Goal: Task Accomplishment & Management: Manage account settings

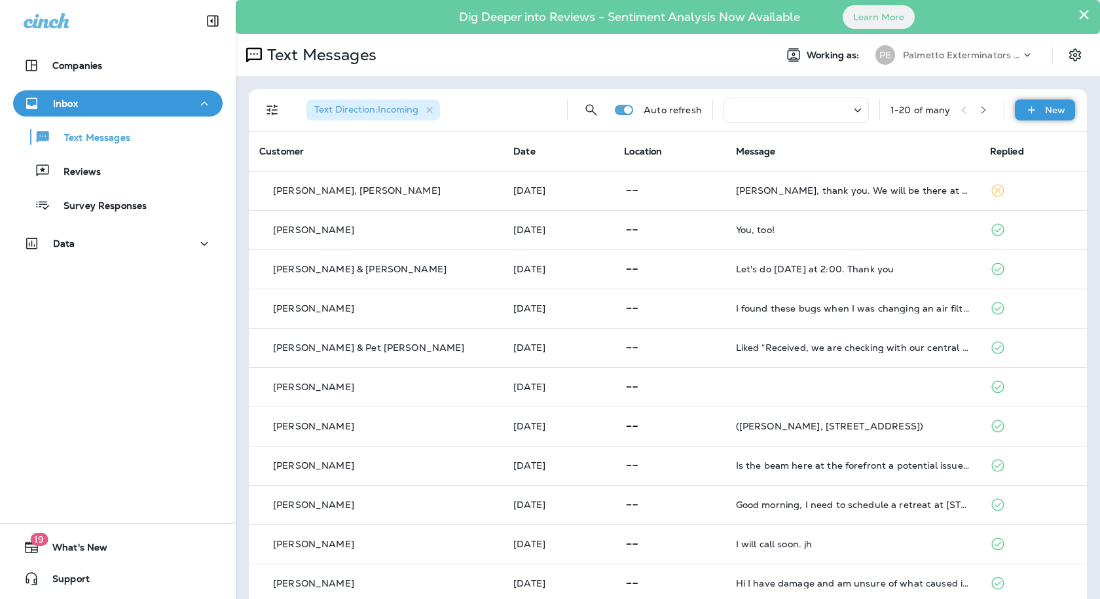
click at [1015, 119] on div "New" at bounding box center [1045, 110] width 60 height 21
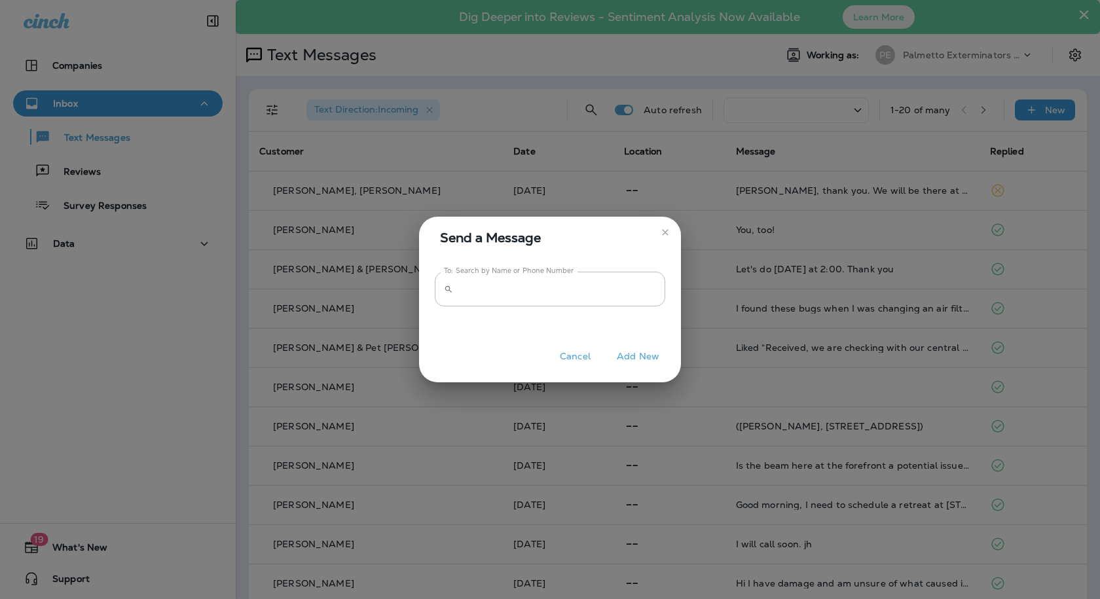
click at [662, 232] on icon "close" at bounding box center [665, 232] width 10 height 10
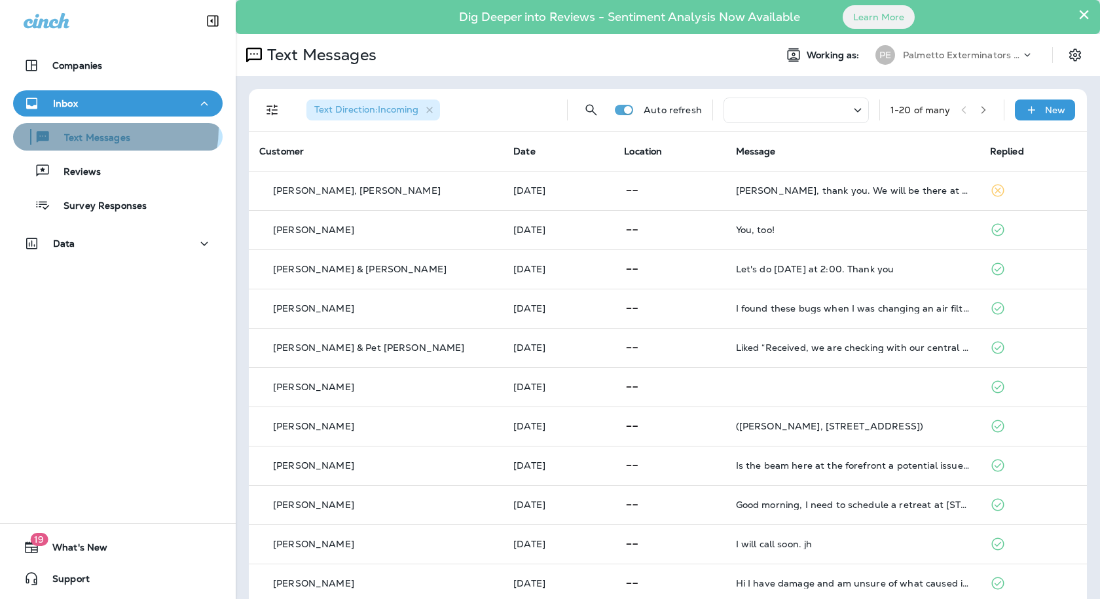
click at [94, 128] on div "Text Messages" at bounding box center [74, 137] width 112 height 20
click at [929, 51] on p "Palmetto Exterminators LLC" at bounding box center [962, 55] width 118 height 10
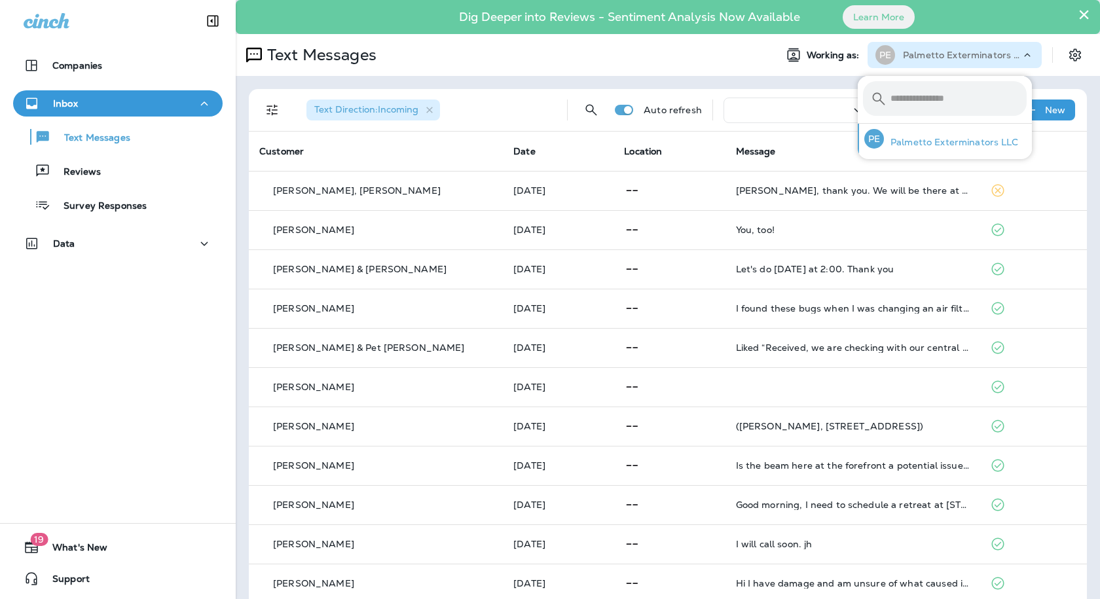
click at [925, 137] on p "Palmetto Exterminators LLC" at bounding box center [951, 142] width 135 height 10
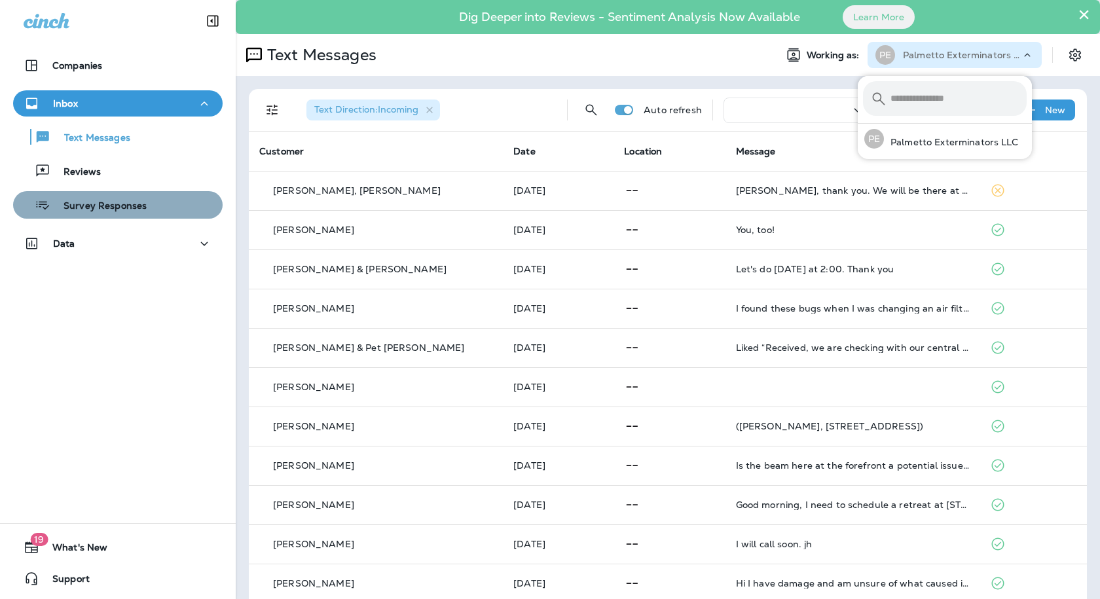
click at [146, 212] on div "Survey Responses" at bounding box center [117, 205] width 199 height 20
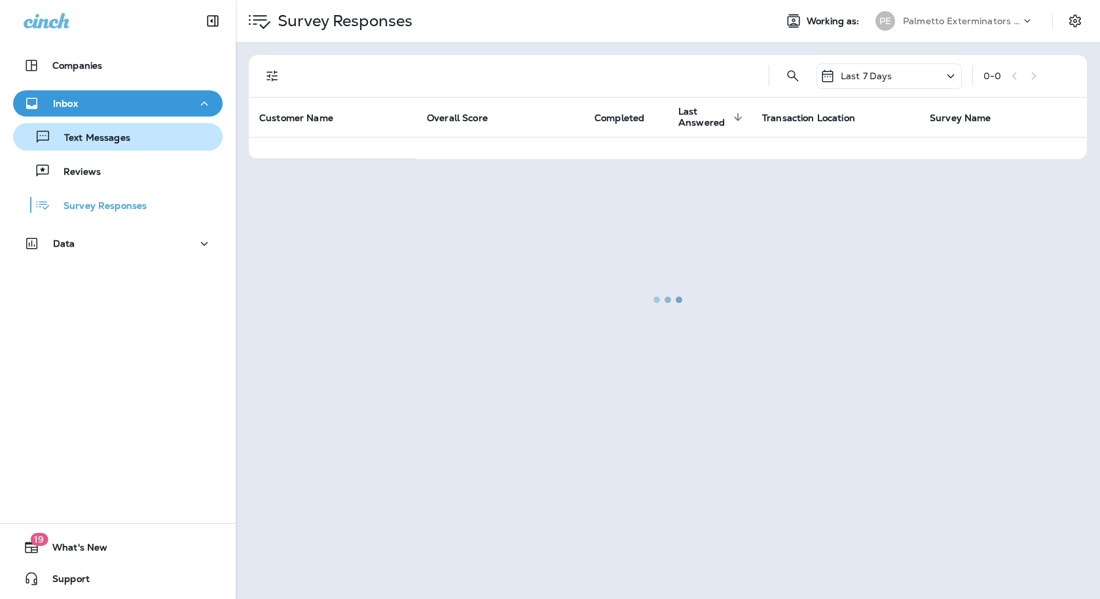
click at [139, 137] on div "Text Messages" at bounding box center [117, 137] width 199 height 20
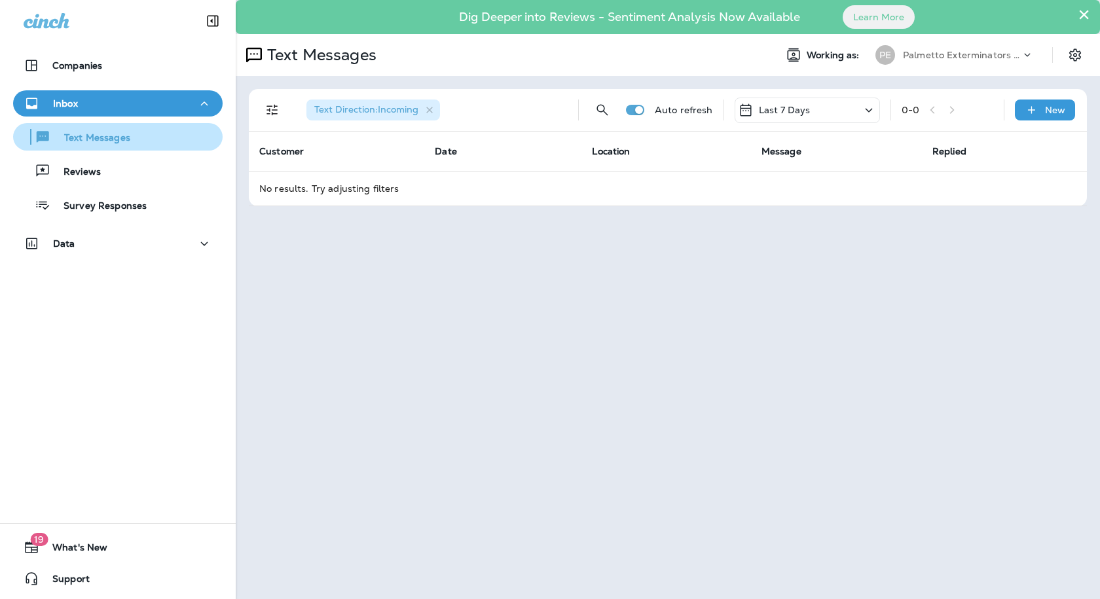
click at [116, 135] on p "Text Messages" at bounding box center [90, 138] width 79 height 12
click at [108, 98] on div "Inbox" at bounding box center [118, 104] width 189 height 16
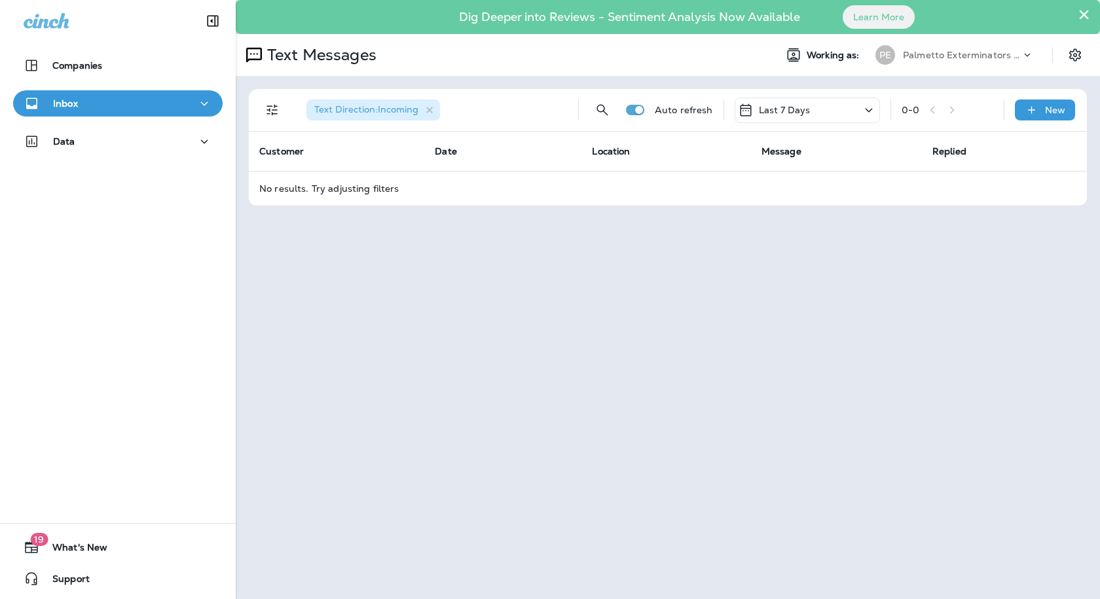
click at [108, 98] on div "Inbox" at bounding box center [118, 104] width 189 height 16
click at [146, 112] on button "Inbox" at bounding box center [118, 103] width 210 height 26
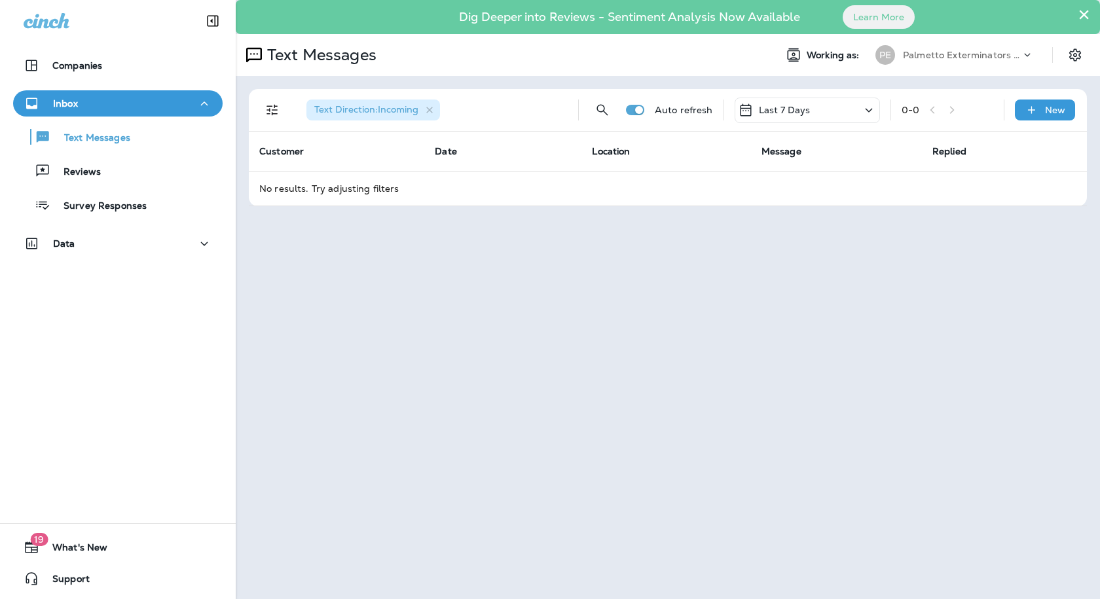
click at [146, 112] on button "Inbox" at bounding box center [118, 103] width 210 height 26
click at [76, 168] on p "Reviews" at bounding box center [75, 172] width 50 height 12
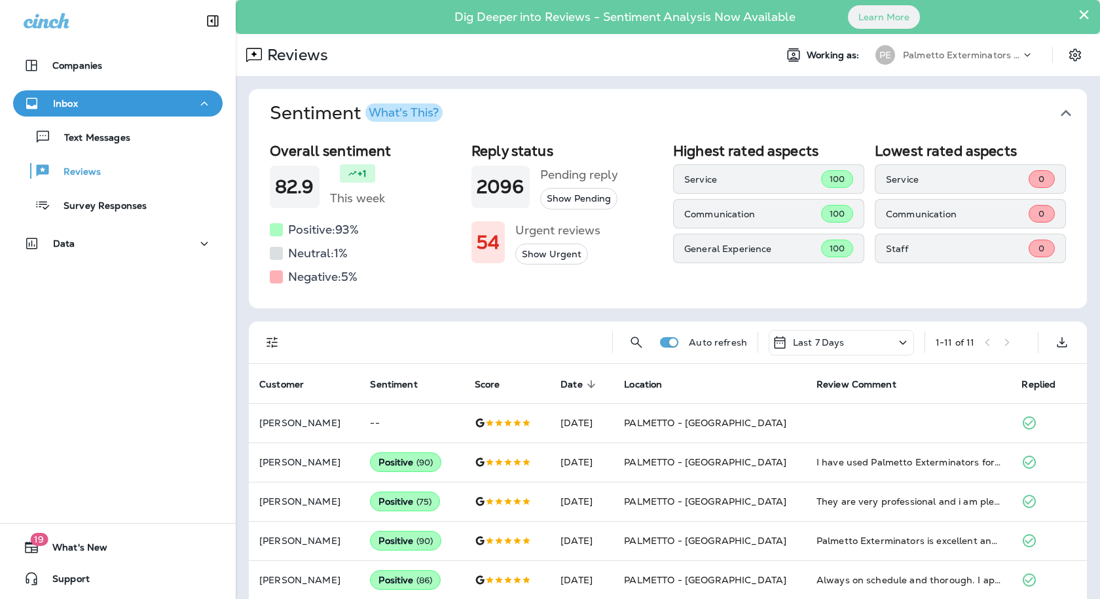
click at [107, 108] on div "Inbox" at bounding box center [118, 104] width 189 height 16
click at [91, 112] on button "Inbox" at bounding box center [118, 103] width 210 height 26
click at [81, 141] on p "Text Messages" at bounding box center [90, 138] width 79 height 12
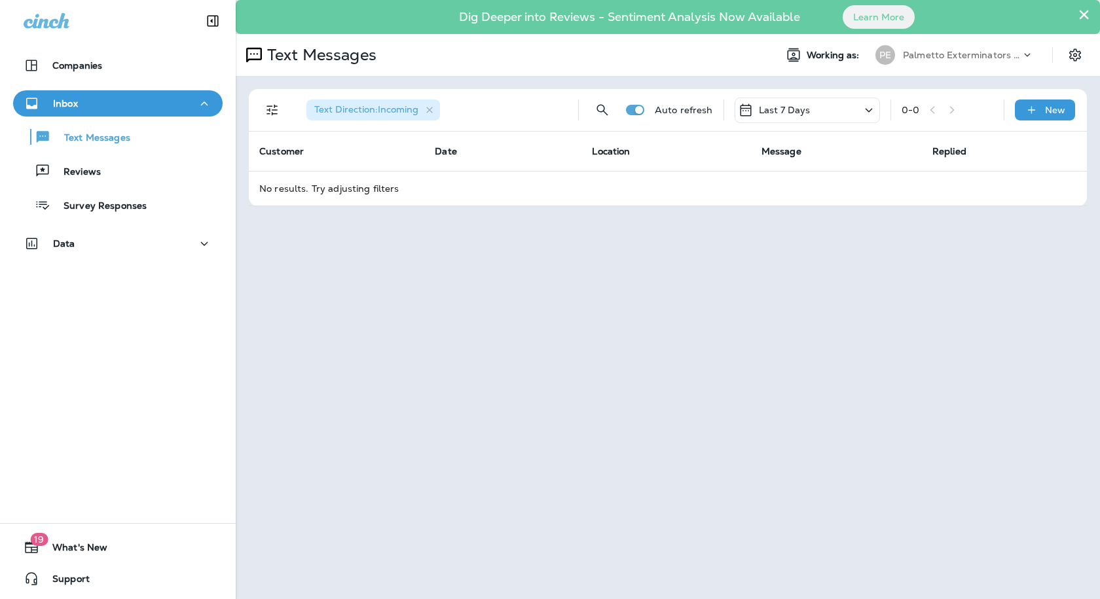
click at [828, 124] on div "Text Direction : Incoming Auto refresh Last 7 Days 0 - 0 New" at bounding box center [670, 110] width 822 height 42
click at [826, 114] on div "Last 7 Days" at bounding box center [807, 111] width 145 height 26
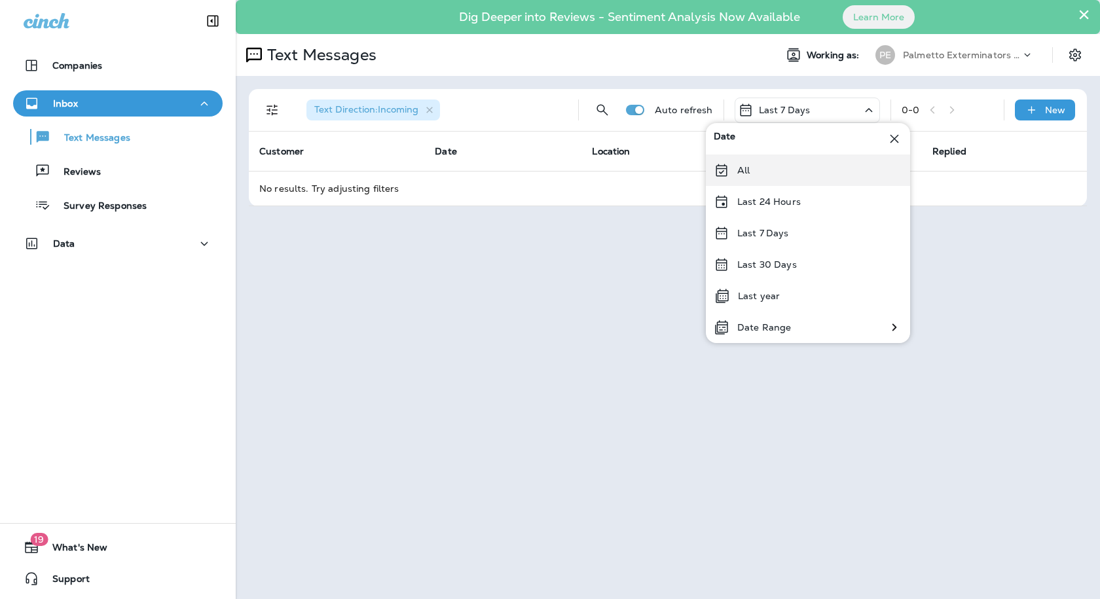
click at [782, 177] on div "All" at bounding box center [808, 170] width 204 height 31
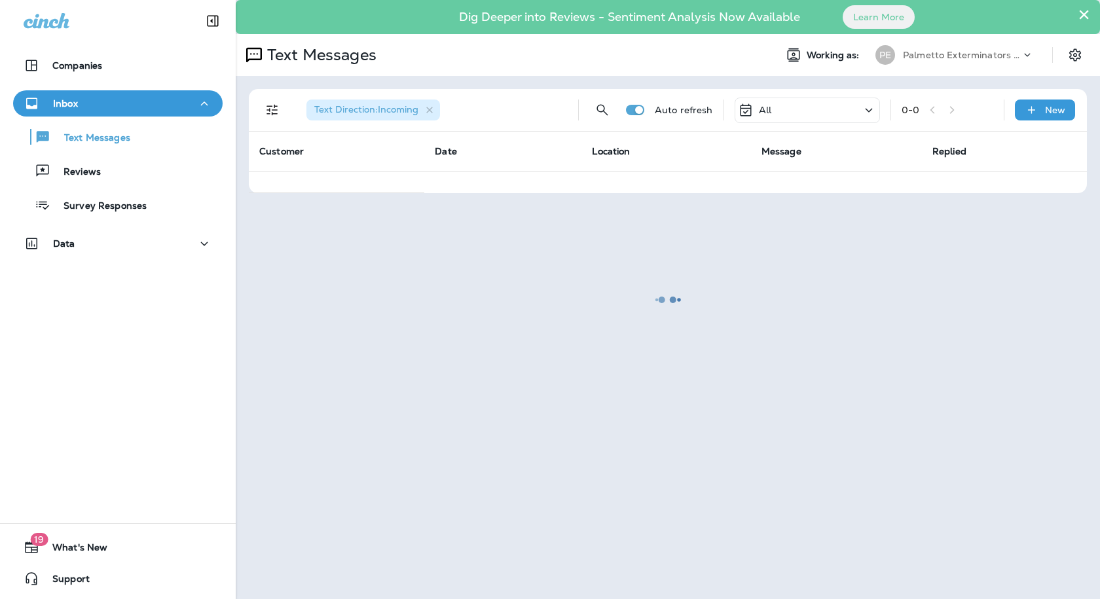
click at [1084, 17] on div at bounding box center [668, 299] width 862 height 596
click at [1081, 9] on div at bounding box center [668, 299] width 862 height 596
click at [1027, 61] on div at bounding box center [1033, 58] width 25 height 20
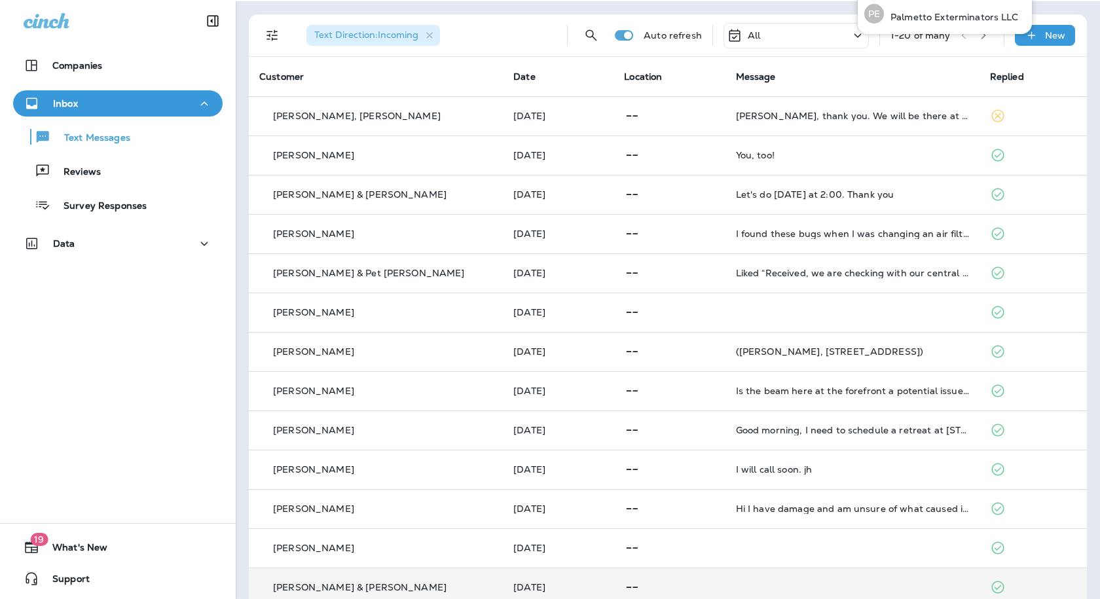
scroll to position [44, 0]
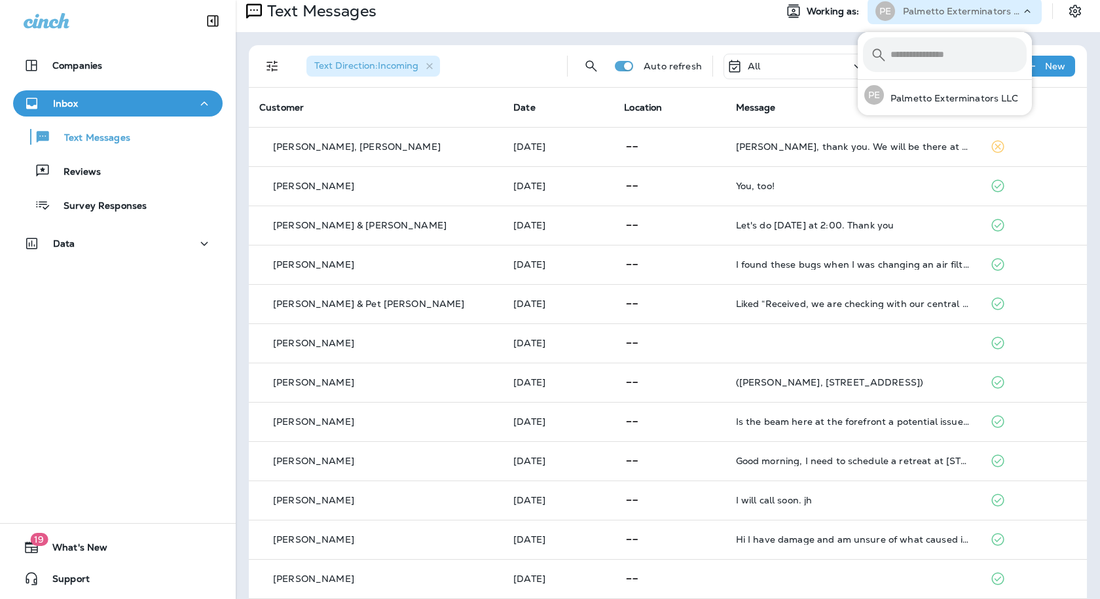
click at [142, 446] on div "Companies Inbox Text Messages Reviews Survey Responses Data 19 What's New Suppo…" at bounding box center [118, 299] width 236 height 599
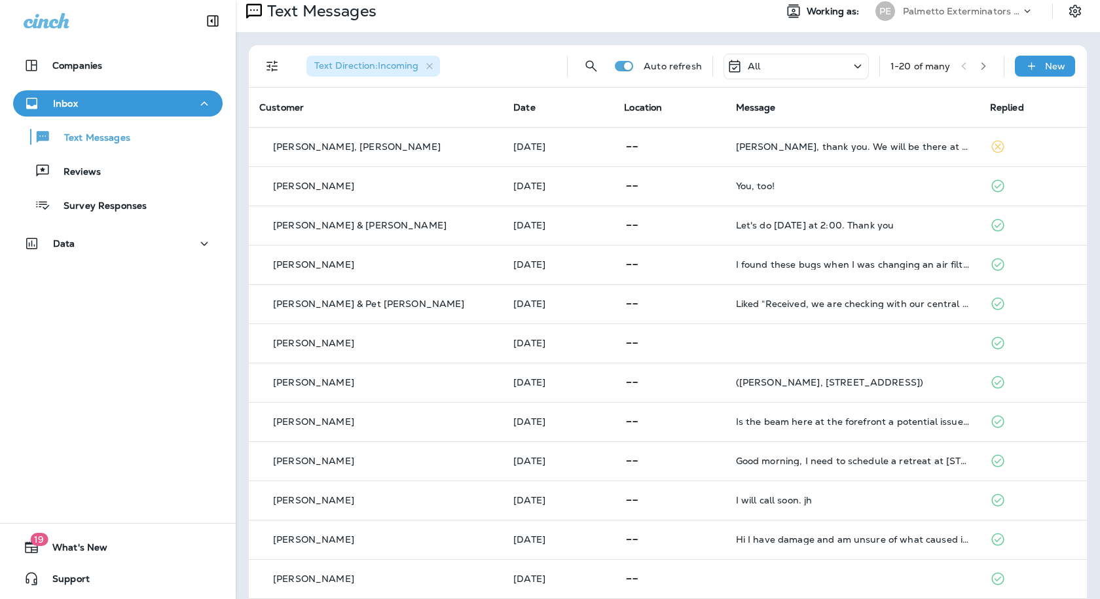
click at [932, 7] on p "Palmetto Exterminators LLC" at bounding box center [962, 11] width 118 height 10
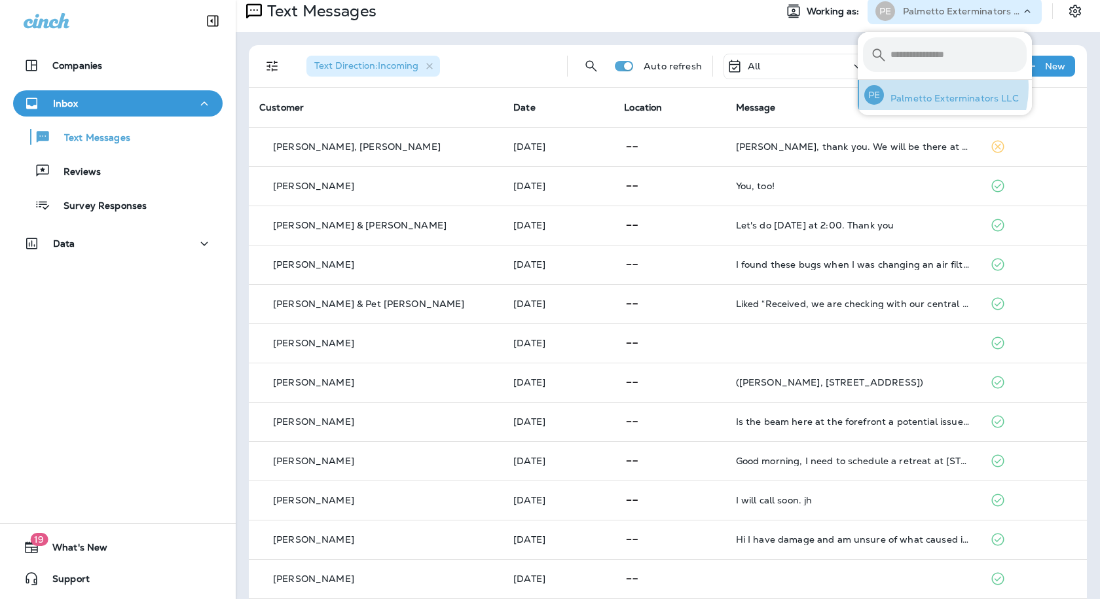
click at [930, 88] on div "PE Palmetto Exterminators LLC" at bounding box center [941, 95] width 165 height 30
click at [182, 300] on div "Companies Inbox Text Messages Reviews Survey Responses Data 19 What's New Suppo…" at bounding box center [118, 299] width 236 height 599
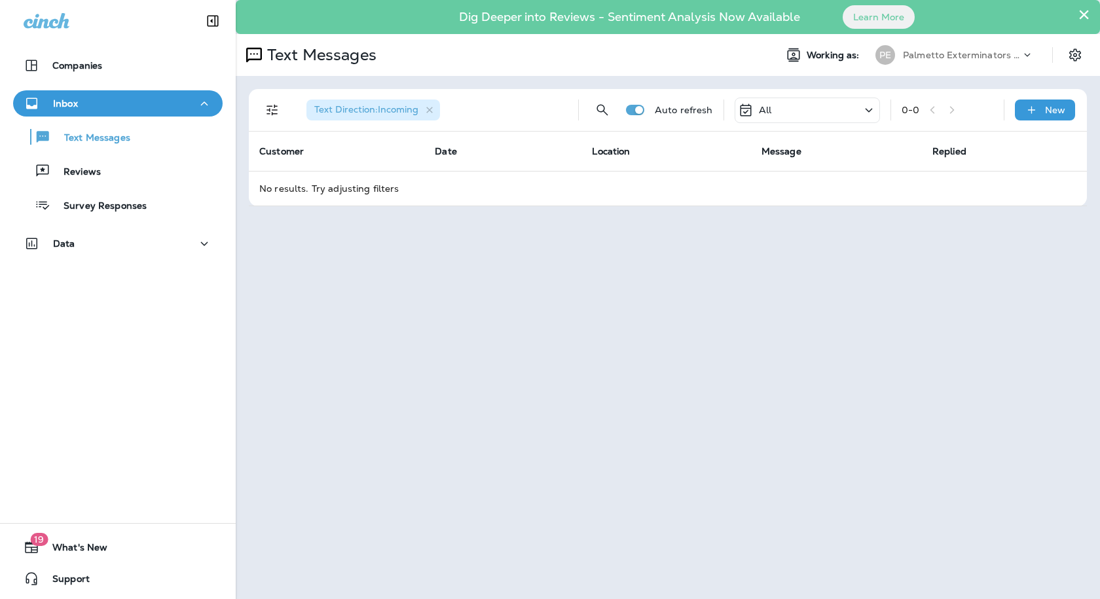
scroll to position [0, 0]
click at [1086, 10] on button "×" at bounding box center [1084, 14] width 12 height 21
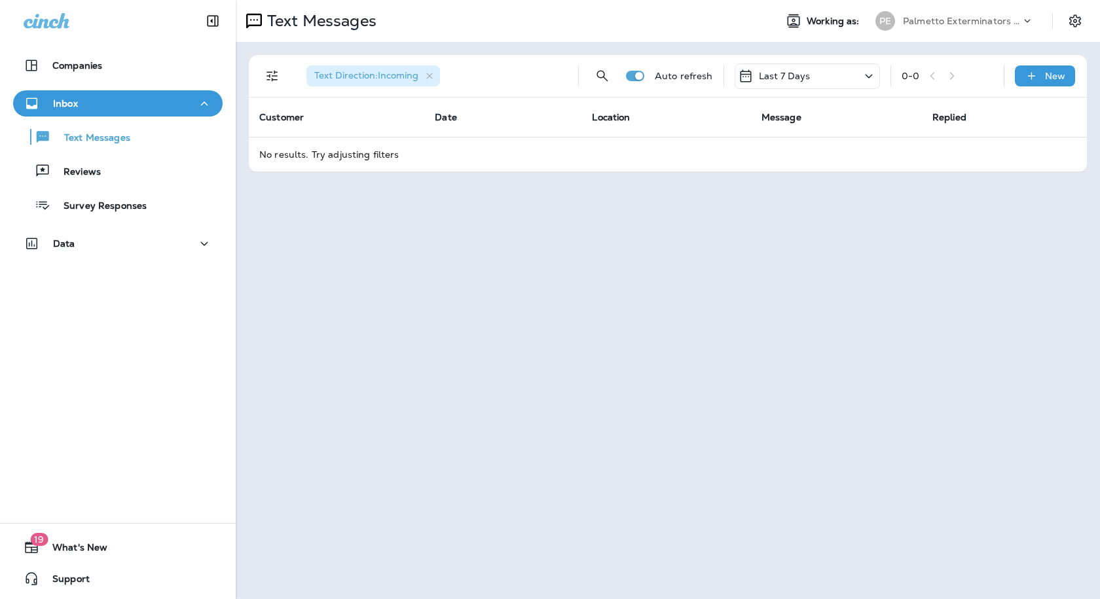
click at [765, 75] on p "Last 7 Days" at bounding box center [785, 76] width 52 height 10
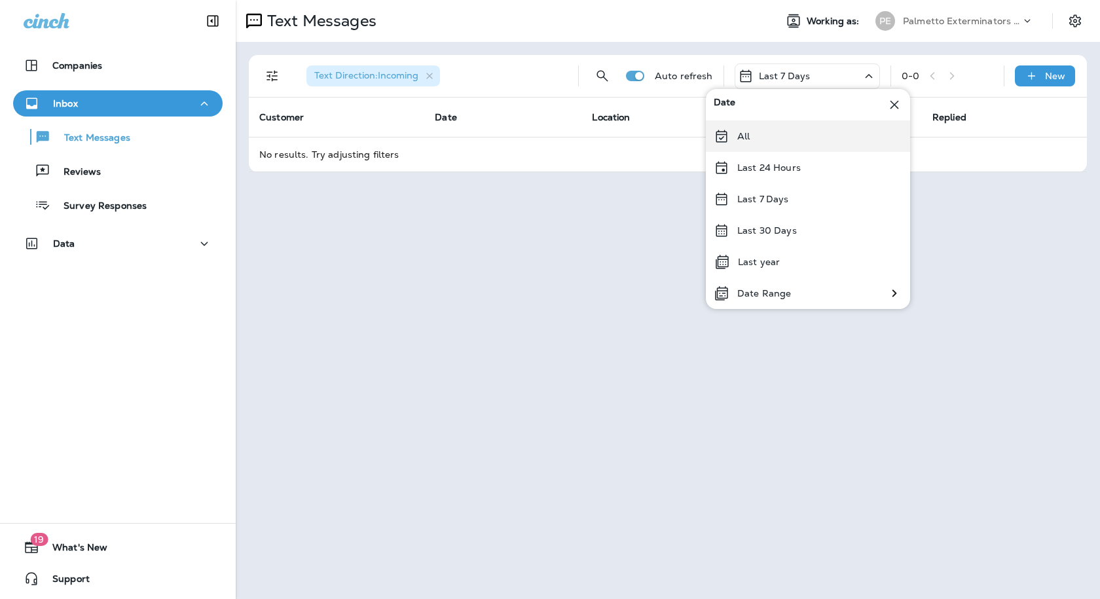
click at [767, 140] on div "All" at bounding box center [808, 135] width 204 height 31
